Goal: Task Accomplishment & Management: Manage account settings

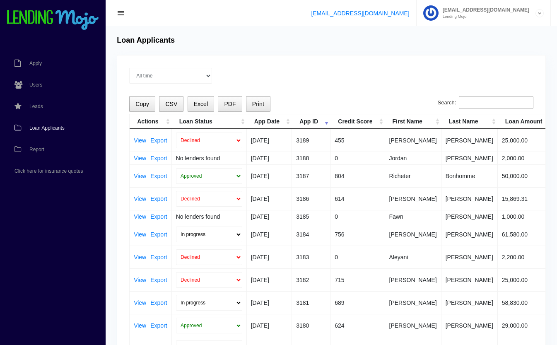
click at [476, 105] on input "Search:" at bounding box center [496, 102] width 75 height 13
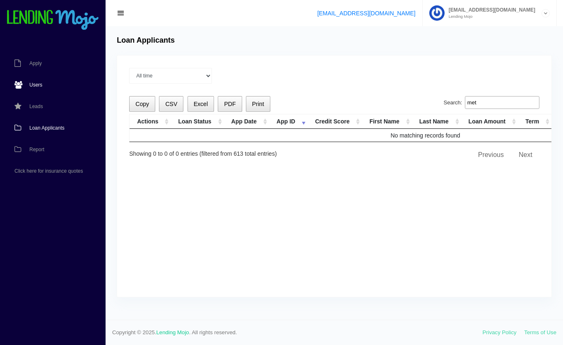
type input "met"
click at [34, 84] on span "Users" at bounding box center [35, 84] width 13 height 5
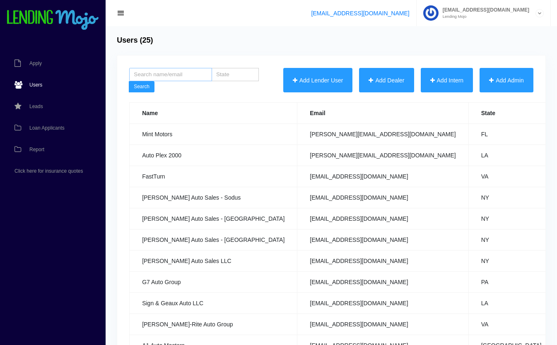
click at [178, 77] on input "search" at bounding box center [170, 74] width 83 height 13
type input "metairie"
click at [142, 87] on button "Search" at bounding box center [142, 87] width 26 height 12
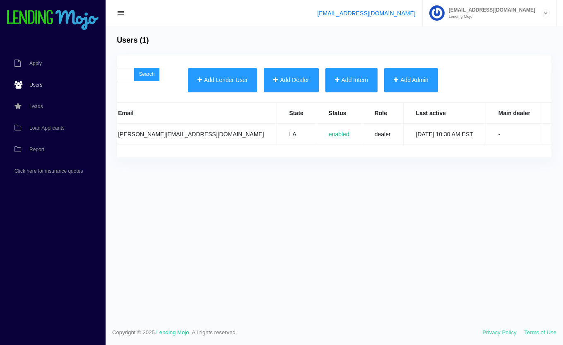
scroll to position [0, 162]
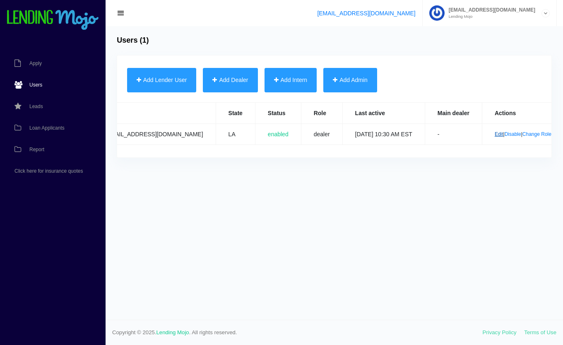
click at [495, 135] on link "Edit" at bounding box center [499, 134] width 9 height 6
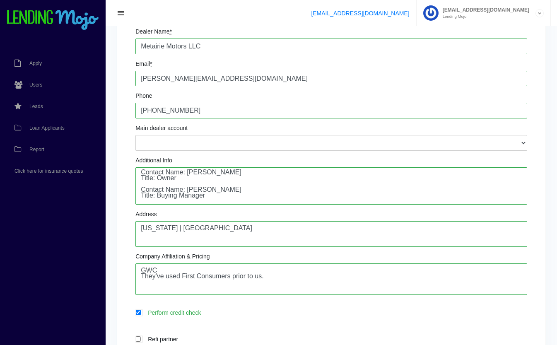
scroll to position [86, 0]
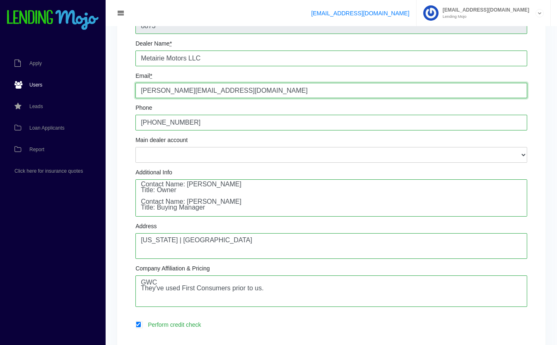
drag, startPoint x: 231, startPoint y: 91, endPoint x: 84, endPoint y: 86, distance: 146.6
click at [84, 86] on div "Apply Users Leads Loan Applicants Report Click here for insurance quotes Edit U…" at bounding box center [278, 278] width 557 height 729
click at [121, 95] on div "Change Password Dealer 8873 Dealer Name * Metairie Motors LLC Email * sam@metai…" at bounding box center [331, 289] width 428 height 638
click at [51, 128] on span "Loan Applicants" at bounding box center [46, 127] width 35 height 5
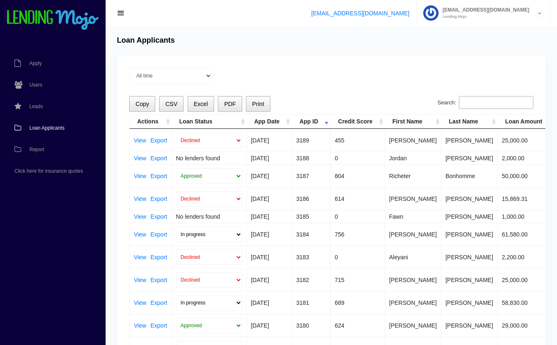
click at [479, 108] on input "Search:" at bounding box center [496, 102] width 75 height 13
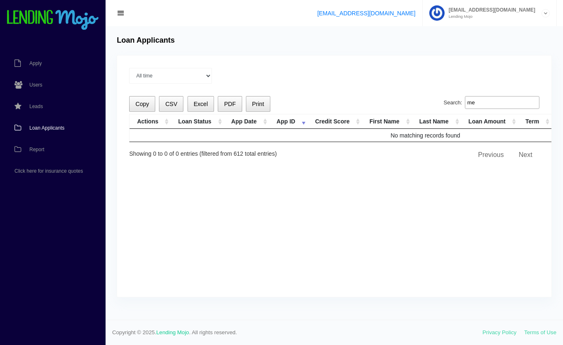
type input "m"
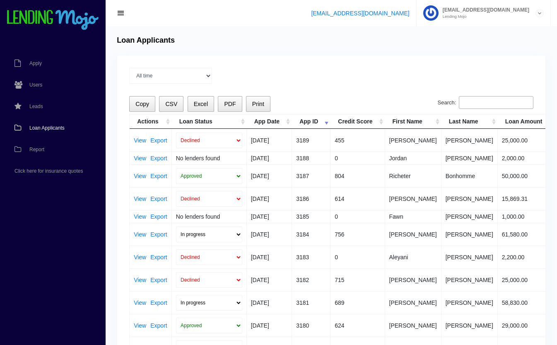
click at [47, 126] on span "Loan Applicants" at bounding box center [46, 127] width 35 height 5
click at [141, 157] on link "View" at bounding box center [140, 158] width 12 height 6
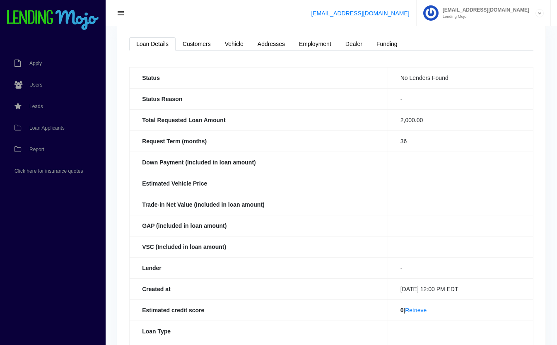
scroll to position [181, 0]
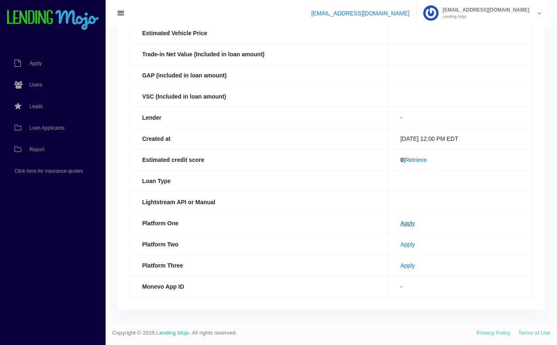
click at [400, 222] on link "Apply" at bounding box center [407, 223] width 14 height 7
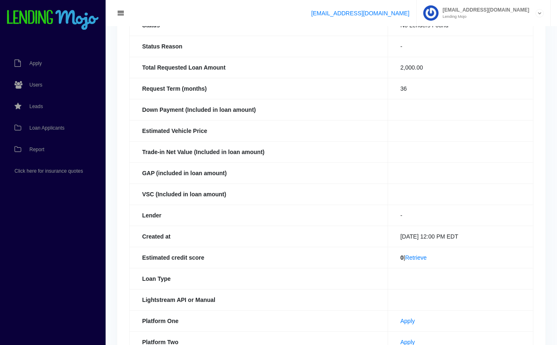
scroll to position [0, 0]
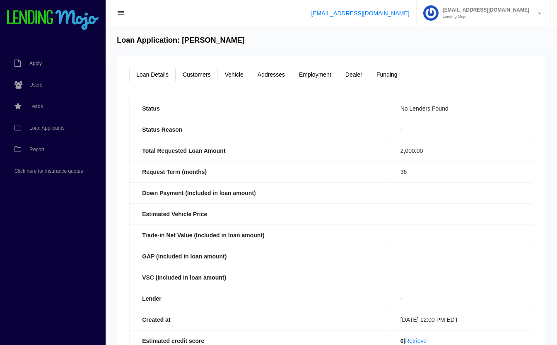
click at [191, 76] on link "Customers" at bounding box center [196, 74] width 42 height 13
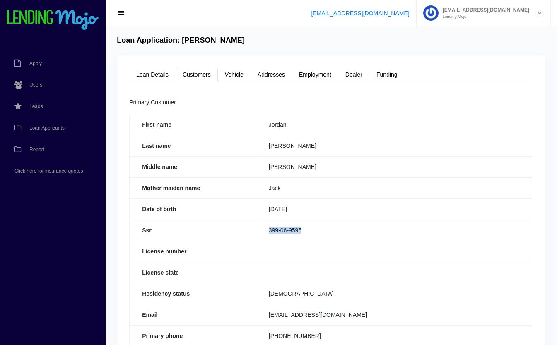
drag, startPoint x: 307, startPoint y: 227, endPoint x: 252, endPoint y: 246, distance: 58.1
click at [252, 246] on tbody "First name [GEOGRAPHIC_DATA] Last name [PERSON_NAME] Middle name [PERSON_NAME] …" at bounding box center [332, 287] width 404 height 346
drag, startPoint x: 252, startPoint y: 246, endPoint x: 236, endPoint y: 231, distance: 22.6
click at [236, 231] on th "Ssn" at bounding box center [193, 229] width 127 height 21
drag, startPoint x: 309, startPoint y: 232, endPoint x: 267, endPoint y: 235, distance: 42.3
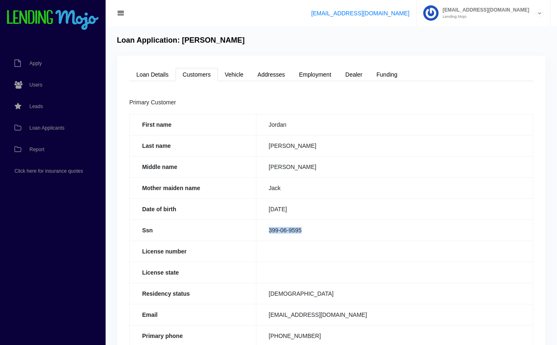
click at [267, 235] on td "399-06-9595" at bounding box center [394, 229] width 277 height 21
copy td "399-06-9595"
click at [143, 73] on link "Loan Details" at bounding box center [152, 74] width 46 height 13
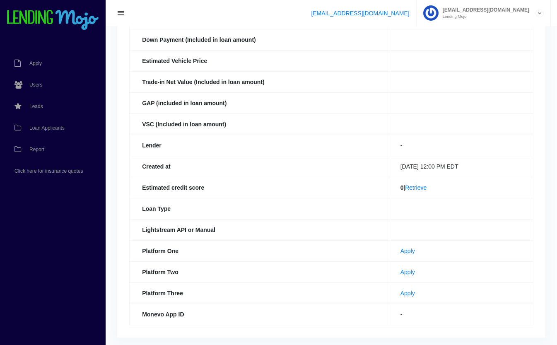
scroll to position [181, 0]
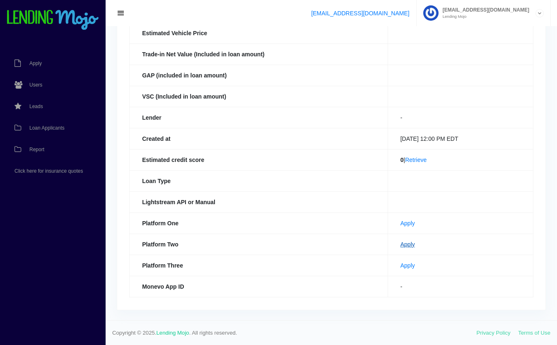
click at [400, 243] on link "Apply" at bounding box center [407, 244] width 14 height 7
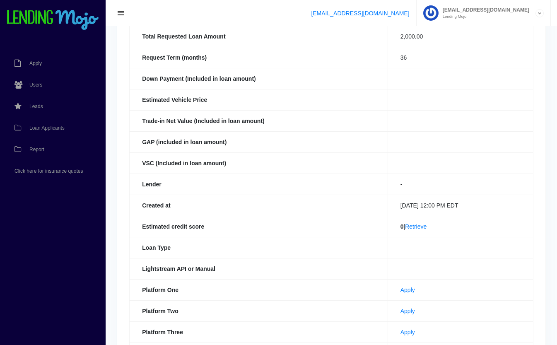
scroll to position [0, 0]
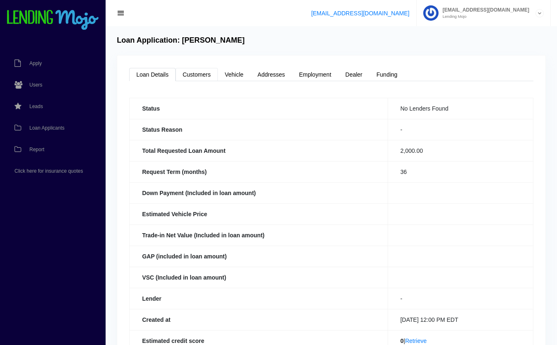
click at [198, 74] on link "Customers" at bounding box center [196, 74] width 42 height 13
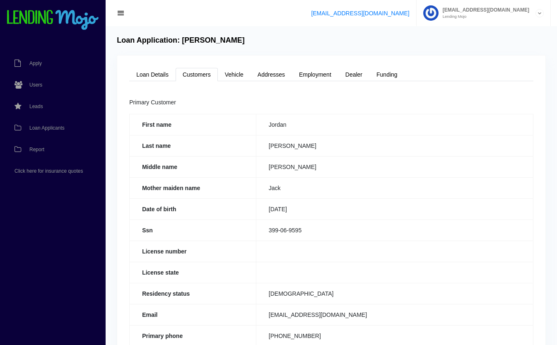
click at [290, 216] on td "[DATE]" at bounding box center [394, 208] width 277 height 21
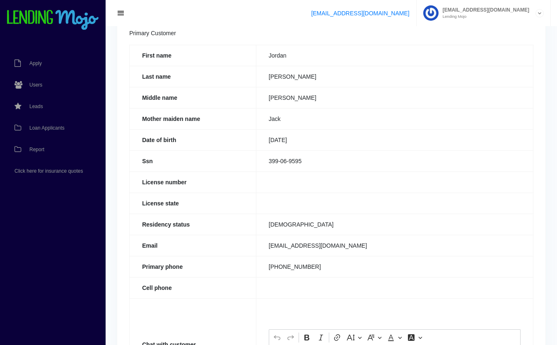
scroll to position [163, 0]
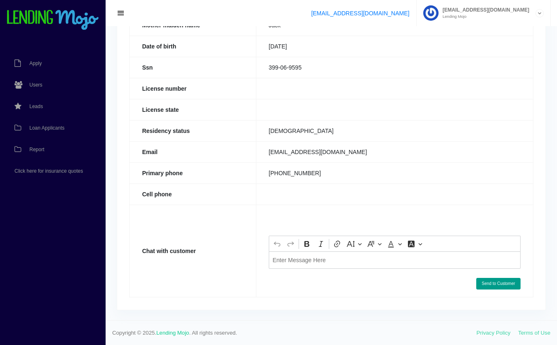
click at [310, 263] on div "Editor editing area: main. Press Alt+0 for help." at bounding box center [395, 259] width 252 height 17
click at [498, 283] on button "Send to Customer" at bounding box center [498, 284] width 44 height 12
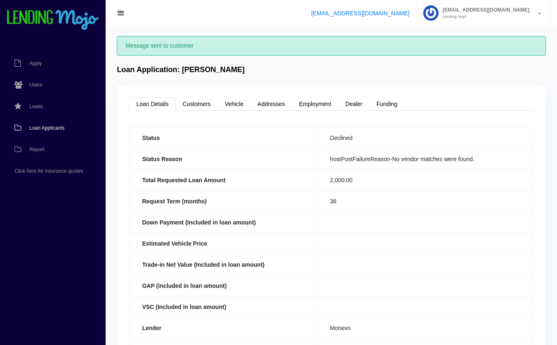
click at [51, 126] on span "Loan Applicants" at bounding box center [46, 127] width 35 height 5
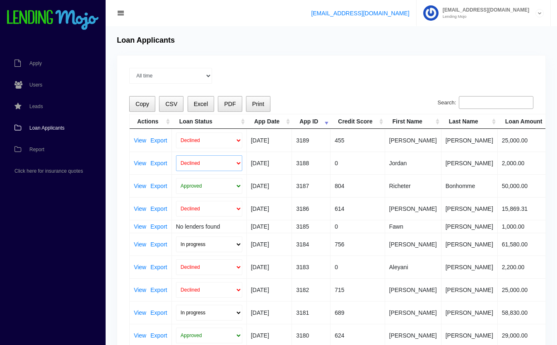
click at [201, 162] on select "Declined Approved" at bounding box center [209, 163] width 66 height 16
select select "approved"
click at [176, 155] on select "Declined Approved" at bounding box center [209, 163] width 66 height 16
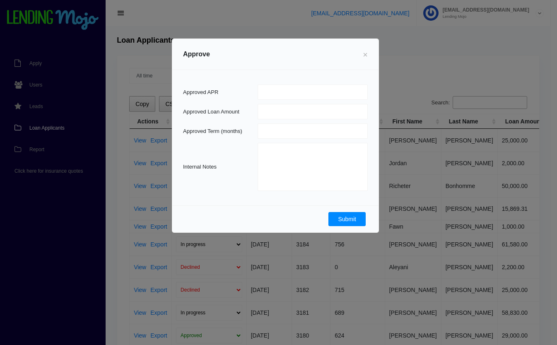
click at [349, 217] on button "Submit" at bounding box center [346, 219] width 37 height 14
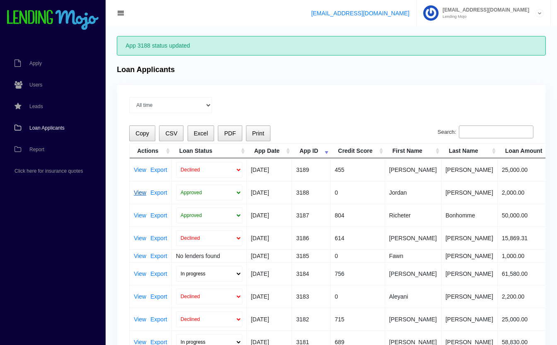
click at [141, 194] on link "View" at bounding box center [140, 193] width 12 height 6
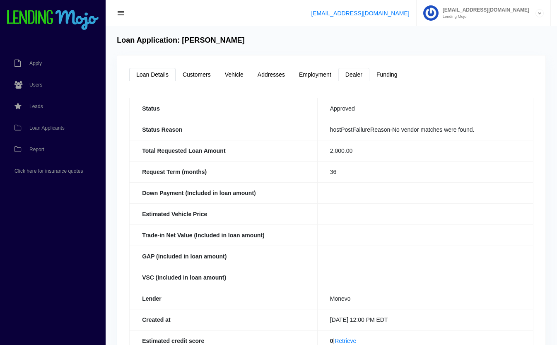
click at [353, 73] on link "Dealer" at bounding box center [353, 74] width 31 height 13
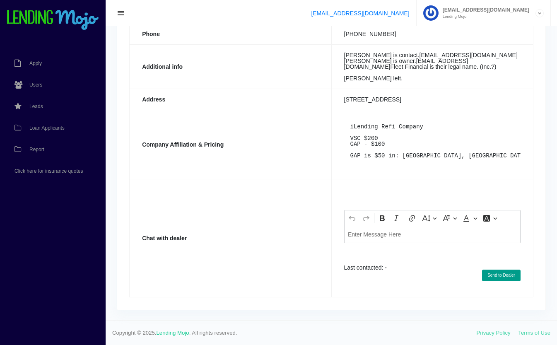
scroll to position [195, 0]
click at [378, 240] on div "Editor editing area: main. Press Alt+0 for help." at bounding box center [432, 234] width 176 height 17
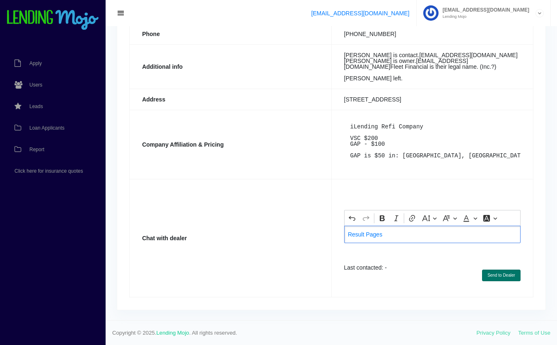
click at [507, 275] on button "Send to Dealer" at bounding box center [501, 275] width 38 height 12
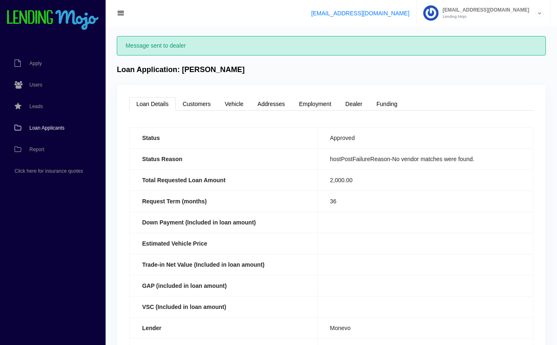
click at [37, 130] on span "Loan Applicants" at bounding box center [46, 127] width 35 height 5
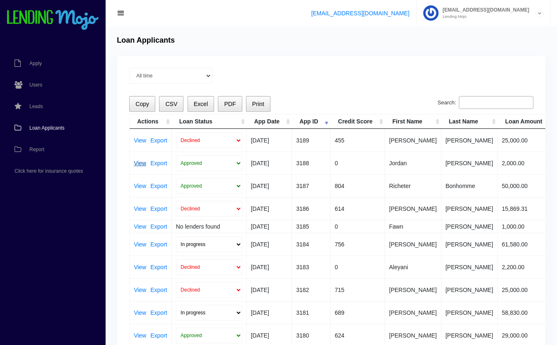
click at [138, 161] on link "View" at bounding box center [140, 163] width 12 height 6
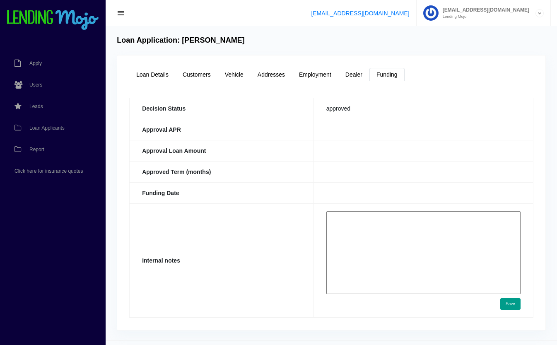
click at [385, 219] on textarea at bounding box center [423, 252] width 194 height 83
paste textarea "[URL][DOMAIN_NAME]"
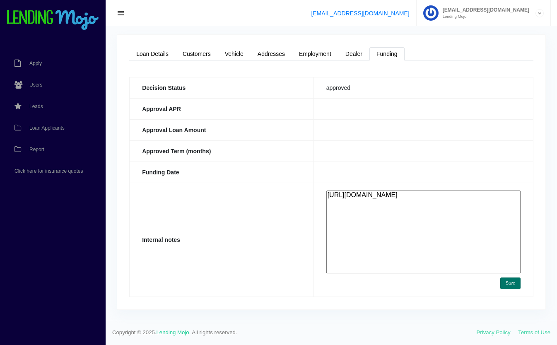
type textarea "[URL][DOMAIN_NAME]"
click at [510, 284] on button "Save" at bounding box center [510, 283] width 20 height 12
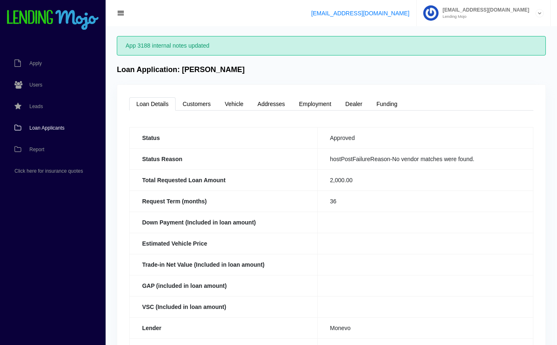
click at [41, 125] on link "Loan Applicants" at bounding box center [48, 128] width 97 height 22
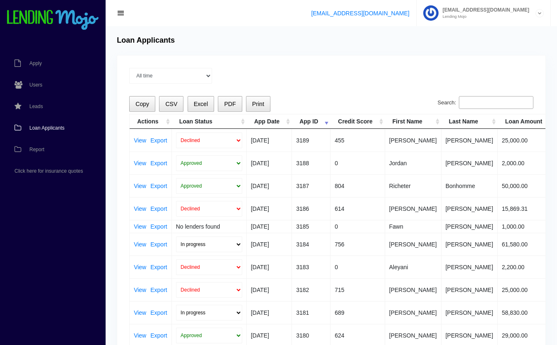
click at [479, 102] on input "Search:" at bounding box center [496, 102] width 75 height 13
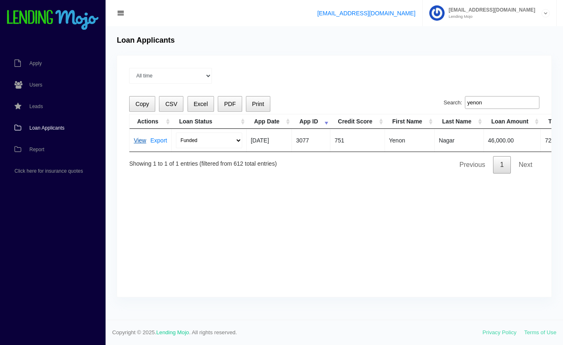
type input "yenon"
click at [139, 137] on link "View" at bounding box center [140, 140] width 12 height 6
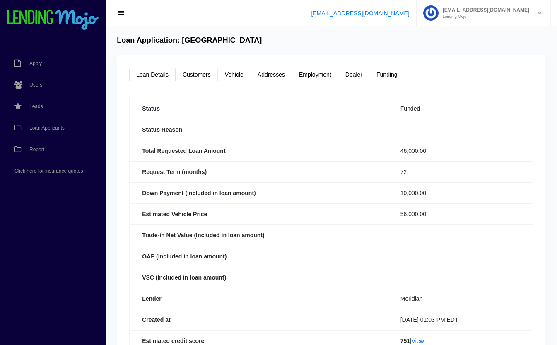
click at [190, 74] on link "Customers" at bounding box center [196, 74] width 42 height 13
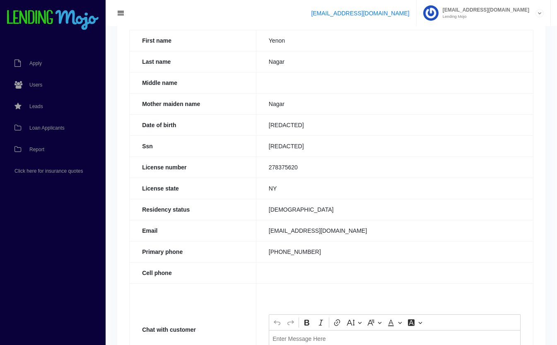
scroll to position [84, 0]
click at [47, 128] on span "Loan Applicants" at bounding box center [46, 127] width 35 height 5
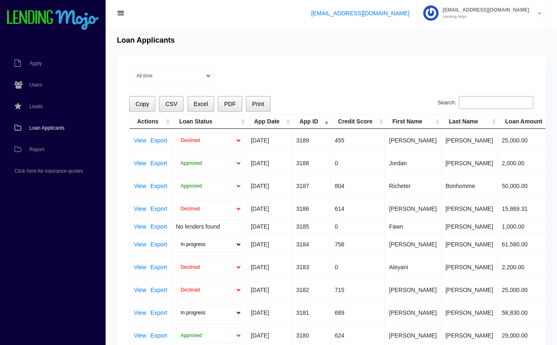
click at [41, 128] on span "Loan Applicants" at bounding box center [46, 127] width 35 height 5
